Goal: Check status: Check status

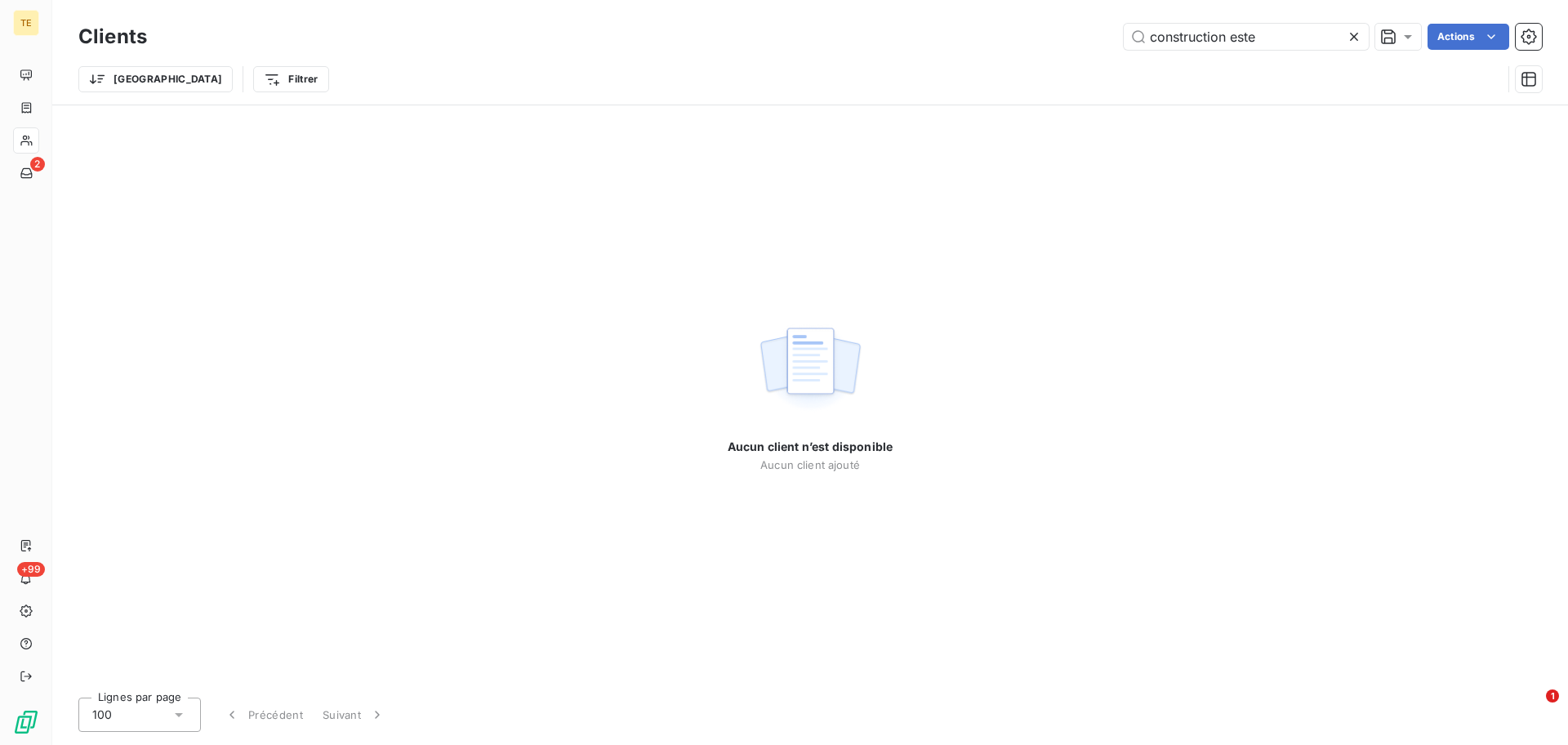
drag, startPoint x: 1262, startPoint y: 35, endPoint x: 1036, endPoint y: 42, distance: 226.1
click at [1039, 42] on div "construction este Actions" at bounding box center [854, 37] width 1375 height 26
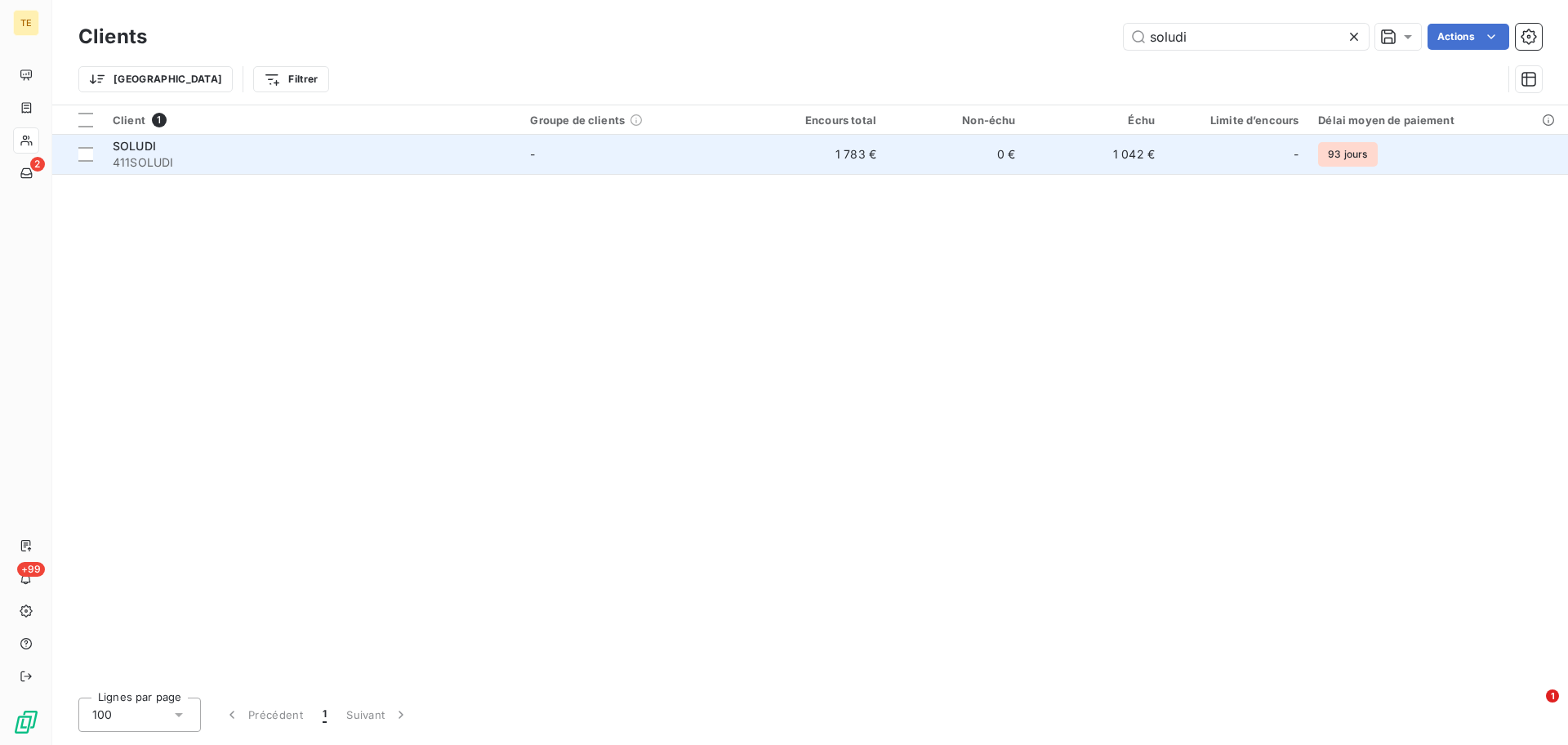
type input "soludi"
click at [192, 160] on span "411SOLUDI" at bounding box center [312, 162] width 398 height 16
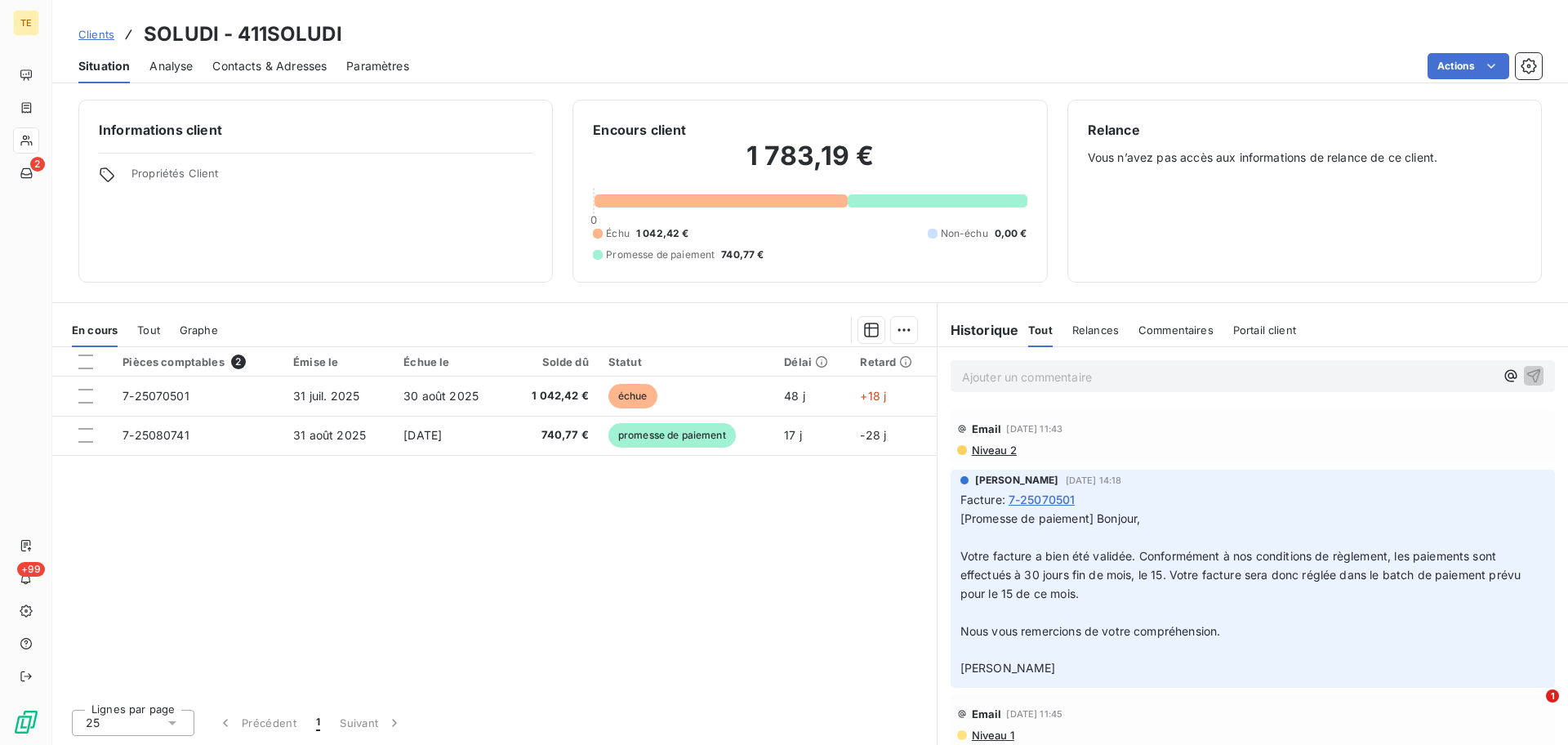
scroll to position [170, 0]
